Goal: Task Accomplishment & Management: Complete application form

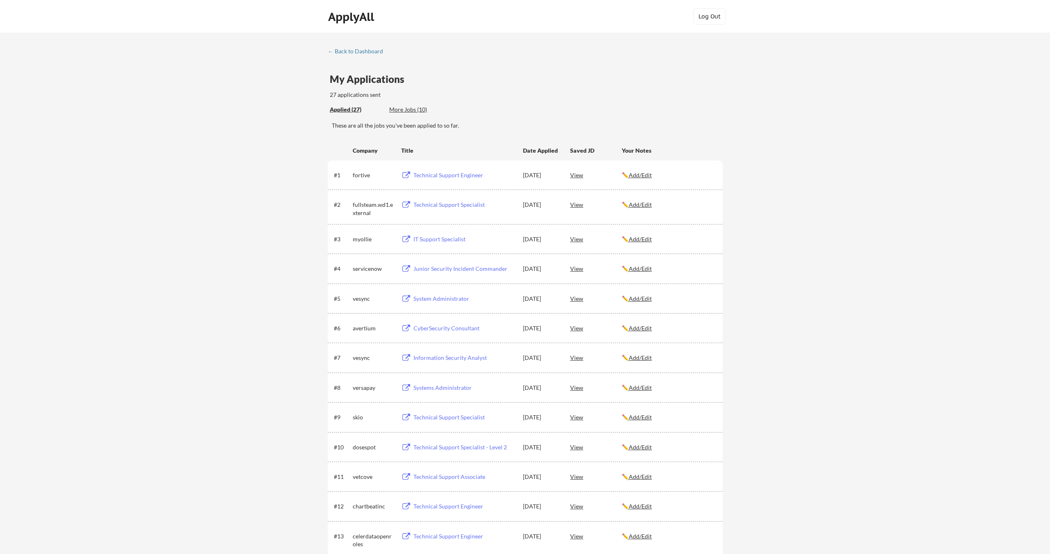
click at [414, 111] on div "More Jobs (10)" at bounding box center [419, 109] width 60 height 8
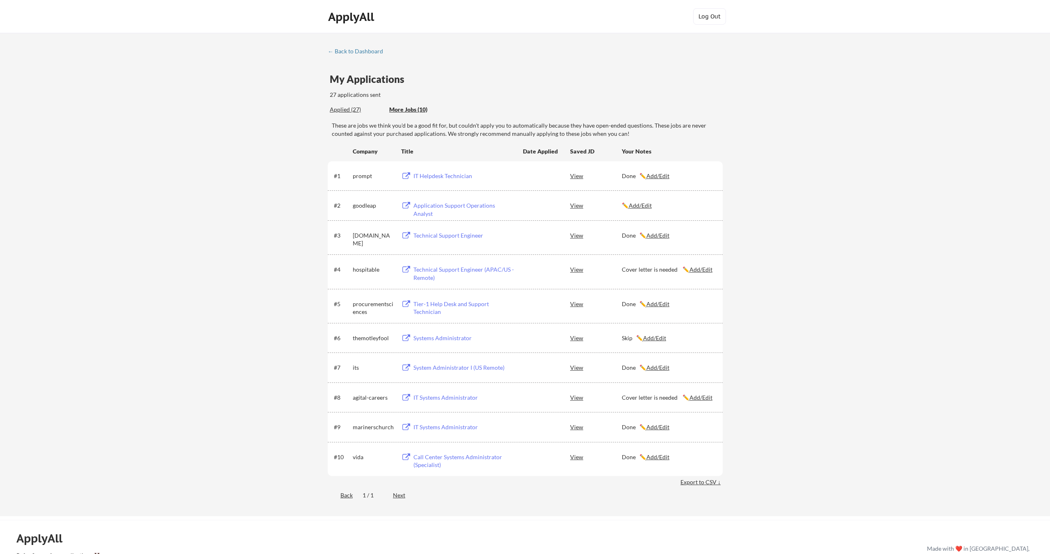
click at [442, 204] on div "Application Support Operations Analyst" at bounding box center [465, 209] width 102 height 16
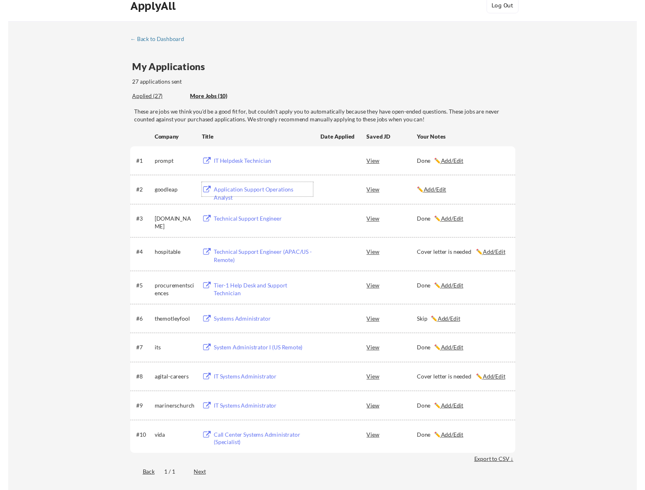
scroll to position [14, 0]
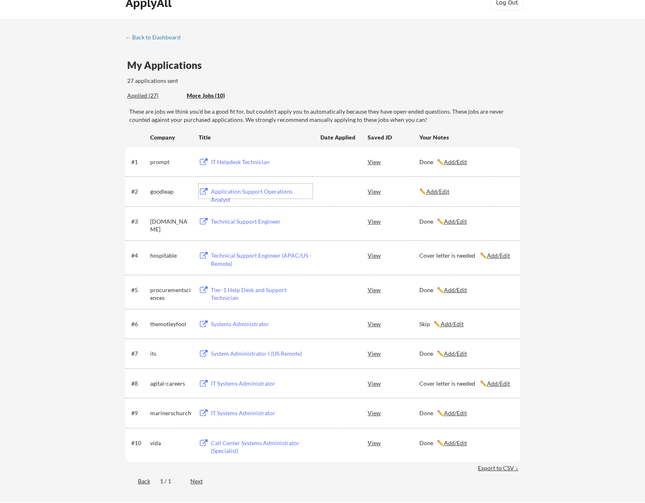
click at [433, 194] on u "Add/Edit" at bounding box center [437, 191] width 23 height 7
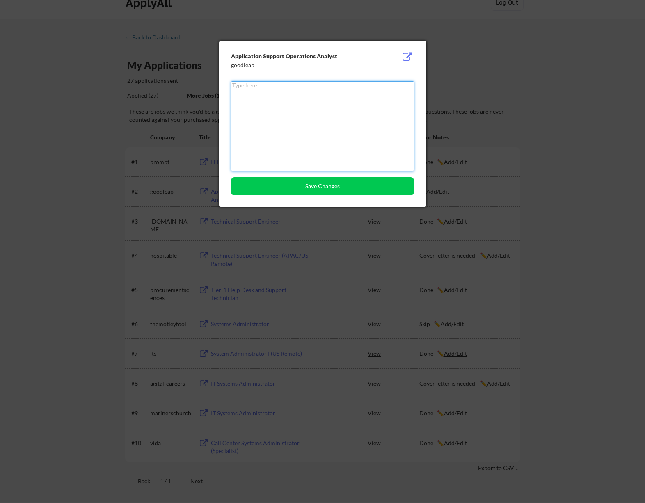
click at [272, 119] on textarea at bounding box center [322, 126] width 183 height 90
click at [335, 183] on button "Save Changes" at bounding box center [322, 186] width 183 height 18
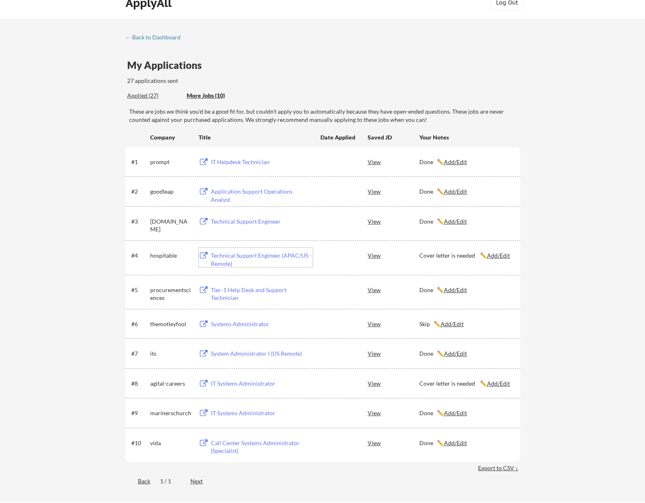
click at [231, 256] on div "Technical Support Engineer (APAC/US - Remote)" at bounding box center [262, 260] width 102 height 16
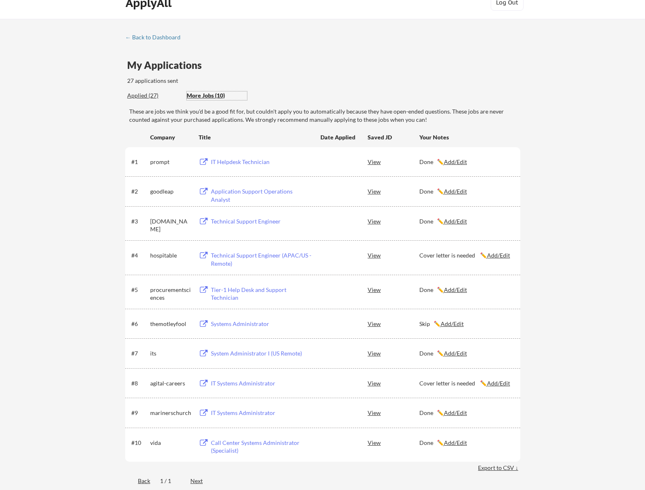
click at [201, 97] on div "More Jobs (10)" at bounding box center [217, 96] width 60 height 8
click at [509, 270] on div "#4 hospitable Technical Support Engineer (APAC/US - Remote) View Cover letter i…" at bounding box center [322, 257] width 395 height 34
click at [505, 256] on u "Add/Edit" at bounding box center [498, 255] width 23 height 7
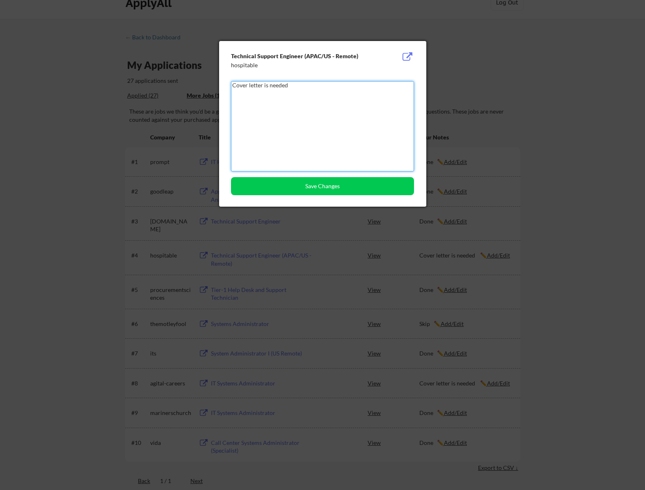
click at [317, 135] on textarea "Cover letter is needed" at bounding box center [322, 126] width 183 height 90
click at [307, 112] on textarea "Done" at bounding box center [322, 126] width 183 height 90
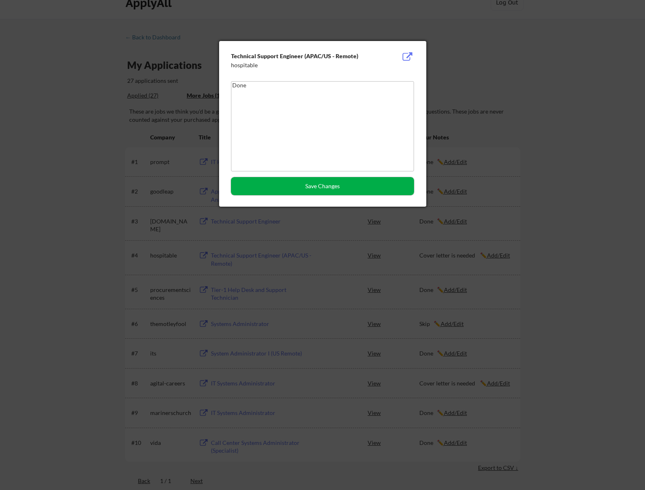
click at [320, 182] on button "Save Changes" at bounding box center [322, 186] width 183 height 18
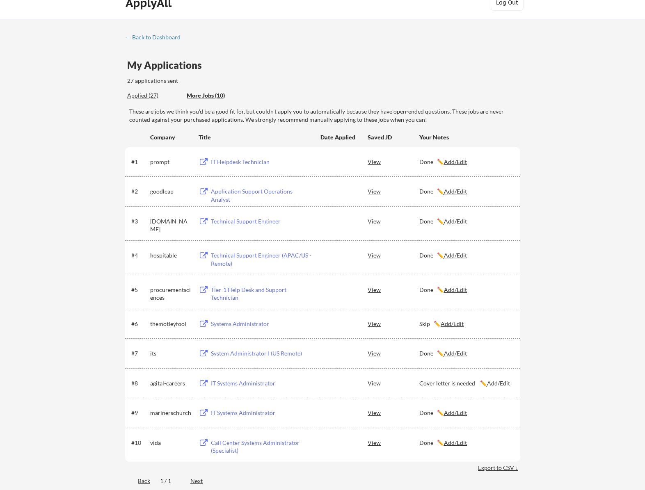
click at [253, 355] on div "System Administrator I (US Remote)" at bounding box center [262, 354] width 102 height 8
click at [269, 382] on div "IT Systems Administrator" at bounding box center [262, 384] width 102 height 8
click at [494, 386] on u "Add/Edit" at bounding box center [498, 383] width 23 height 7
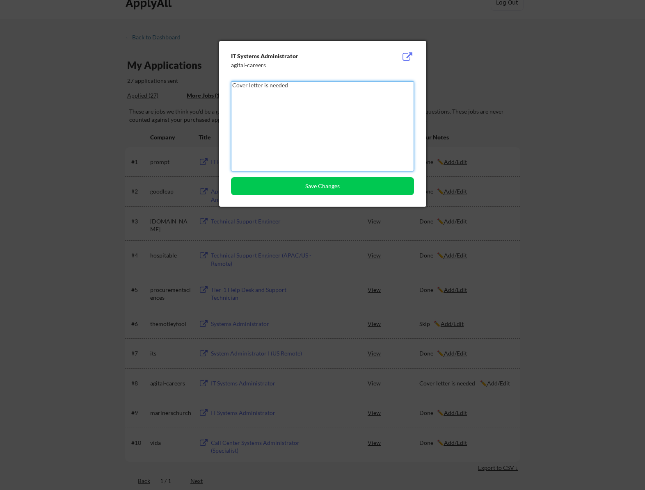
click at [289, 137] on textarea "Cover letter is needed" at bounding box center [322, 126] width 183 height 90
paste textarea "doesn't exis"
click at [343, 181] on button "Save Changes" at bounding box center [322, 186] width 183 height 18
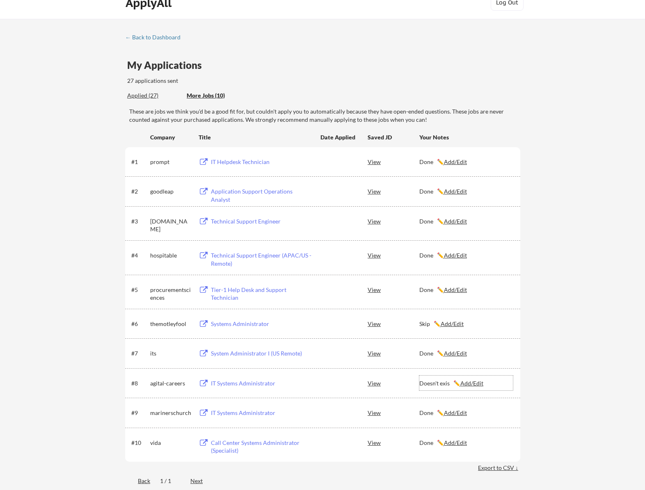
click at [469, 383] on u "Add/Edit" at bounding box center [471, 383] width 23 height 7
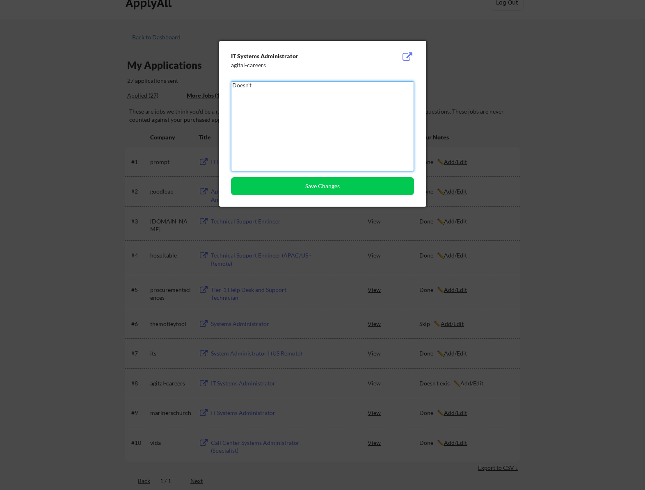
paste textarea "exist"
type textarea "Doesn't exist"
click at [281, 182] on button "Save Changes" at bounding box center [322, 186] width 183 height 18
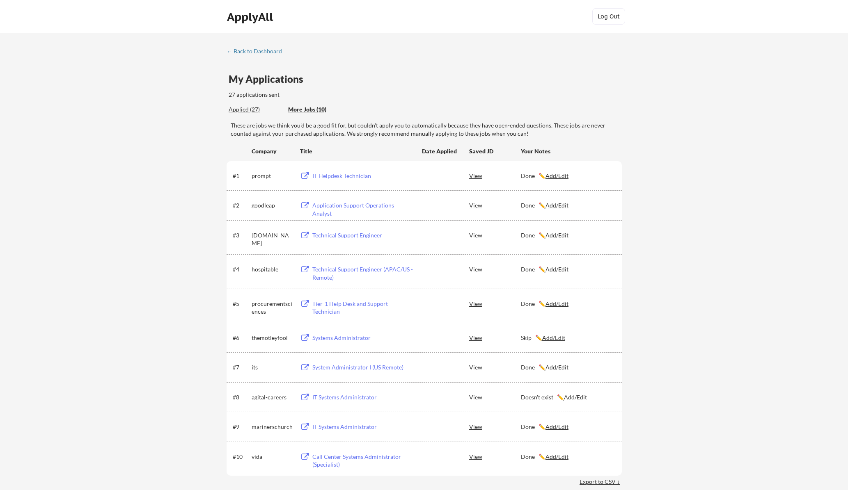
scroll to position [0, 0]
click at [282, 48] on div "← Back to Dashboard" at bounding box center [257, 51] width 62 height 6
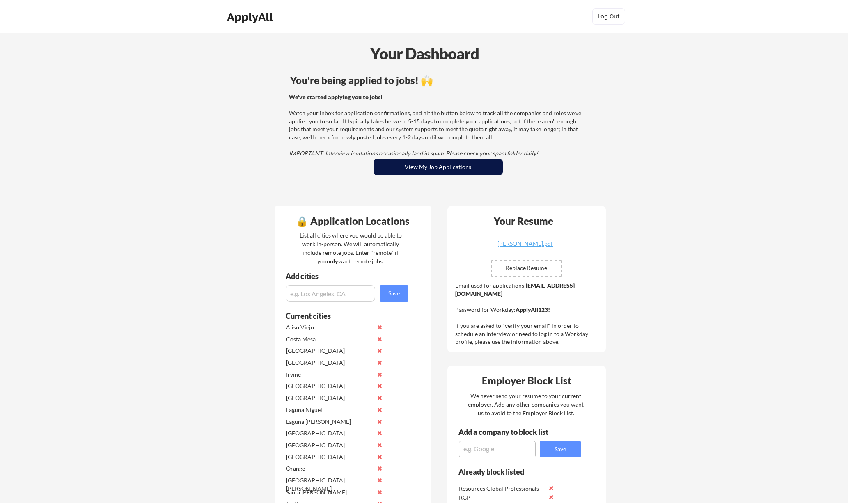
click at [407, 162] on button "View My Job Applications" at bounding box center [437, 167] width 129 height 16
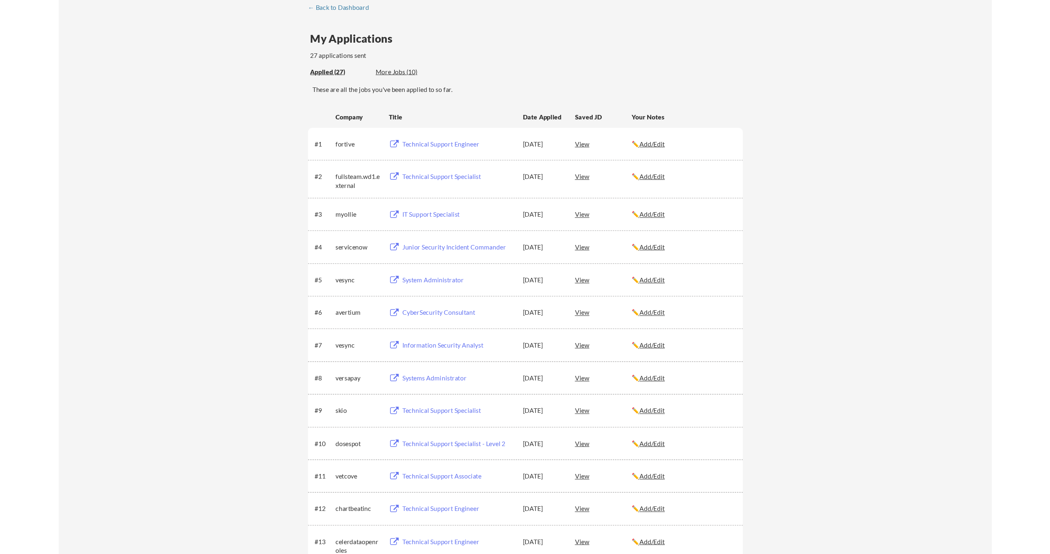
scroll to position [23, 0]
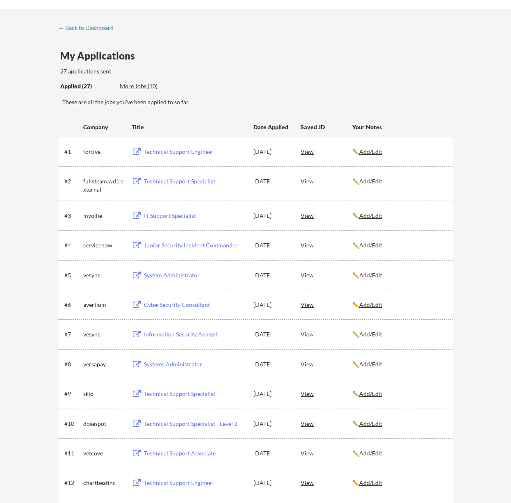
click at [257, 36] on div "← Back to Dashboard My Applications 27 applications sent Applied (27) More Jobs…" at bounding box center [255, 505] width 410 height 961
click at [499, 31] on div "← Back to Dashboard My Applications 27 applications sent Applied (27) More Jobs…" at bounding box center [255, 503] width 511 height 988
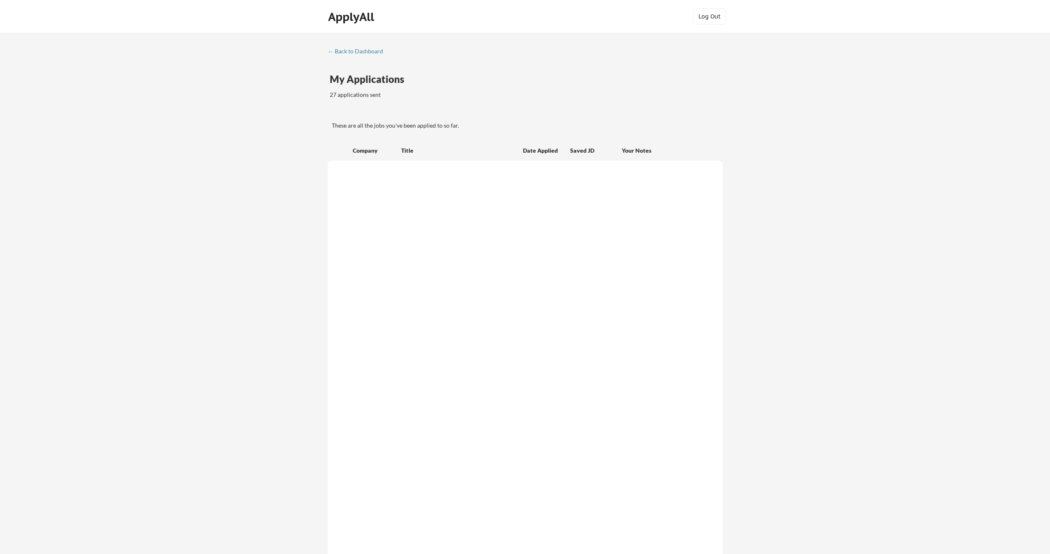
scroll to position [23, 0]
